Goal: Complete application form

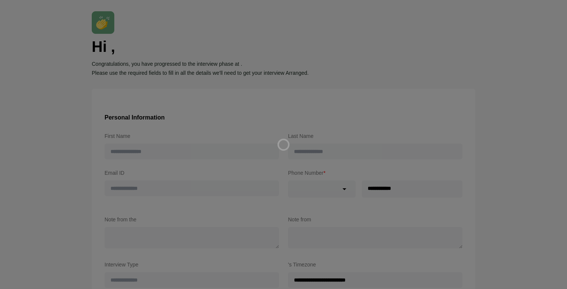
type input "******"
type input "**********"
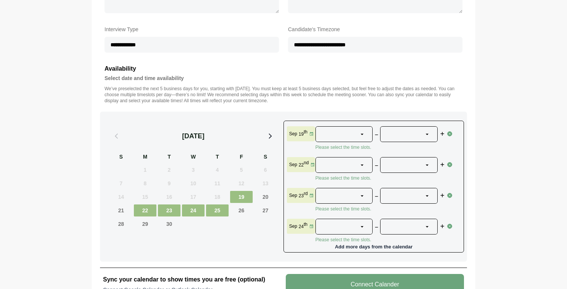
scroll to position [273, 0]
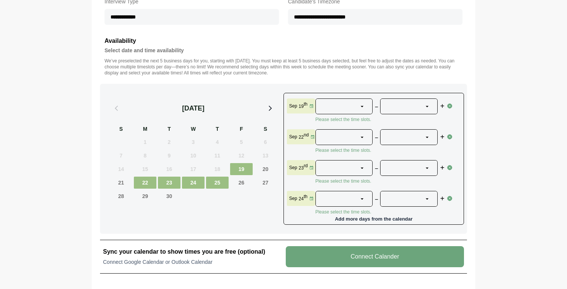
click at [363, 104] on icon at bounding box center [362, 106] width 7 height 7
